Goal: Information Seeking & Learning: Learn about a topic

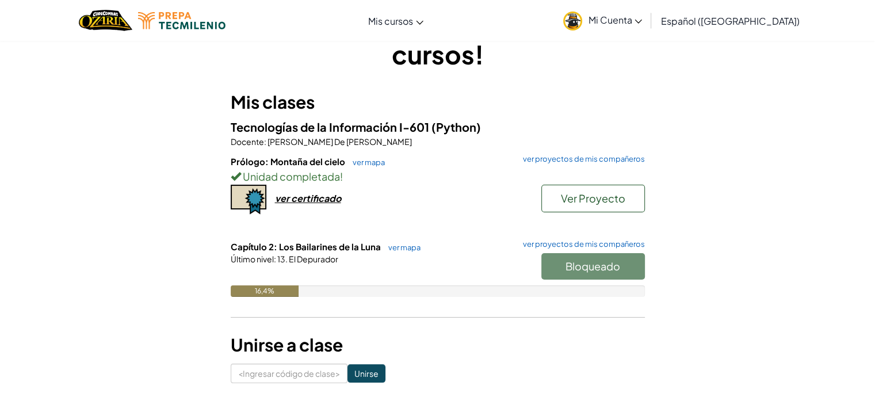
scroll to position [58, 0]
click at [571, 257] on div "Bloqueado" at bounding box center [587, 269] width 115 height 32
click at [269, 260] on font "Último nivel" at bounding box center [252, 258] width 43 height 10
click at [405, 249] on font "ver mapa" at bounding box center [404, 246] width 32 height 9
